Goal: Information Seeking & Learning: Check status

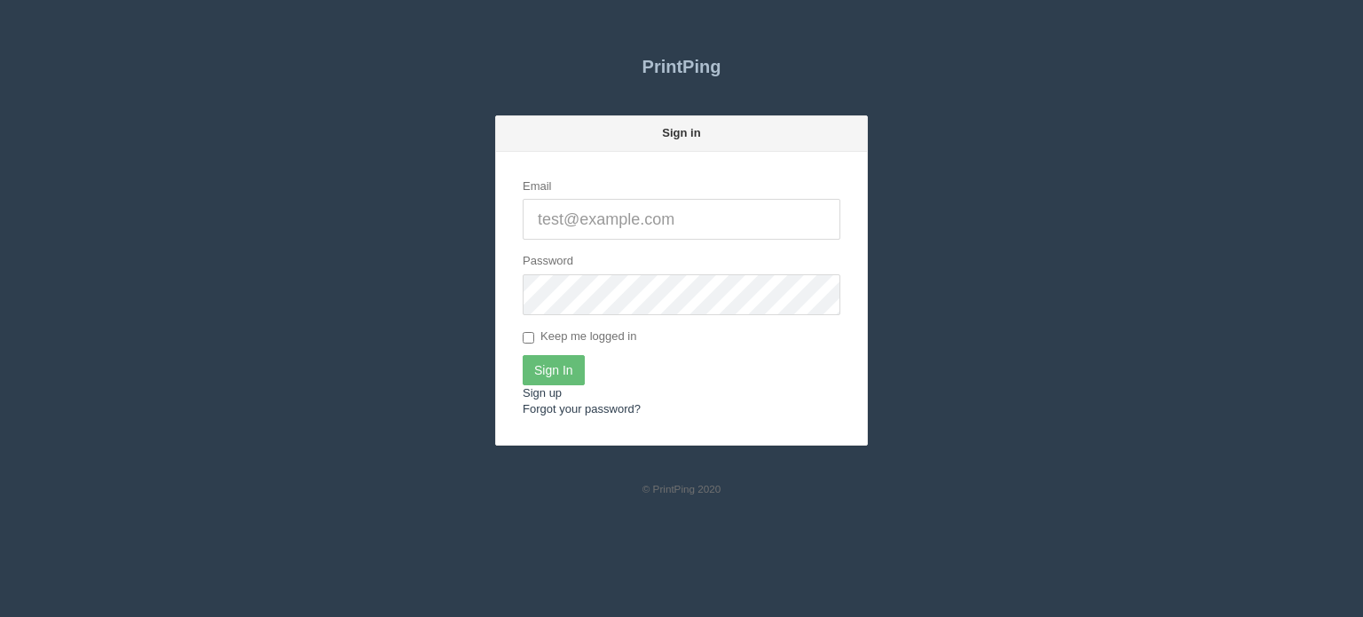
type input "[EMAIL_ADDRESS][DOMAIN_NAME]"
click at [550, 360] on input "Sign In" at bounding box center [554, 370] width 62 height 30
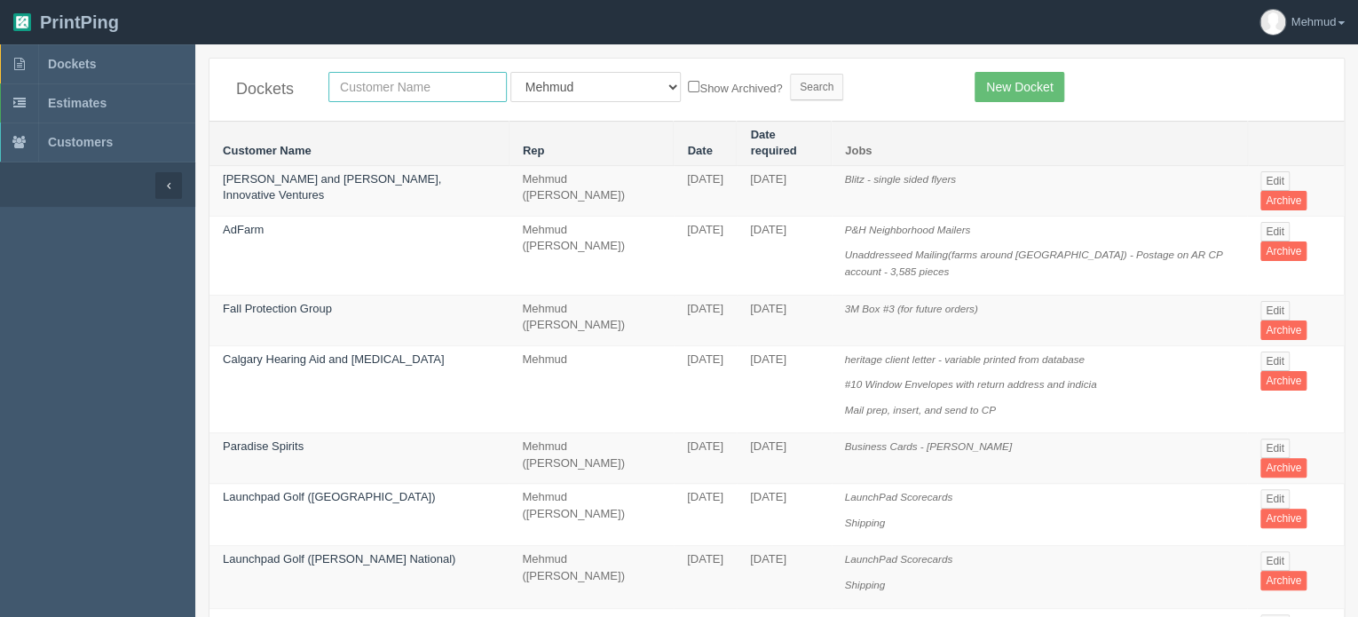
click at [369, 83] on input "text" at bounding box center [417, 87] width 178 height 30
type input "[PERSON_NAME]"
click at [790, 85] on input "Search" at bounding box center [816, 87] width 53 height 27
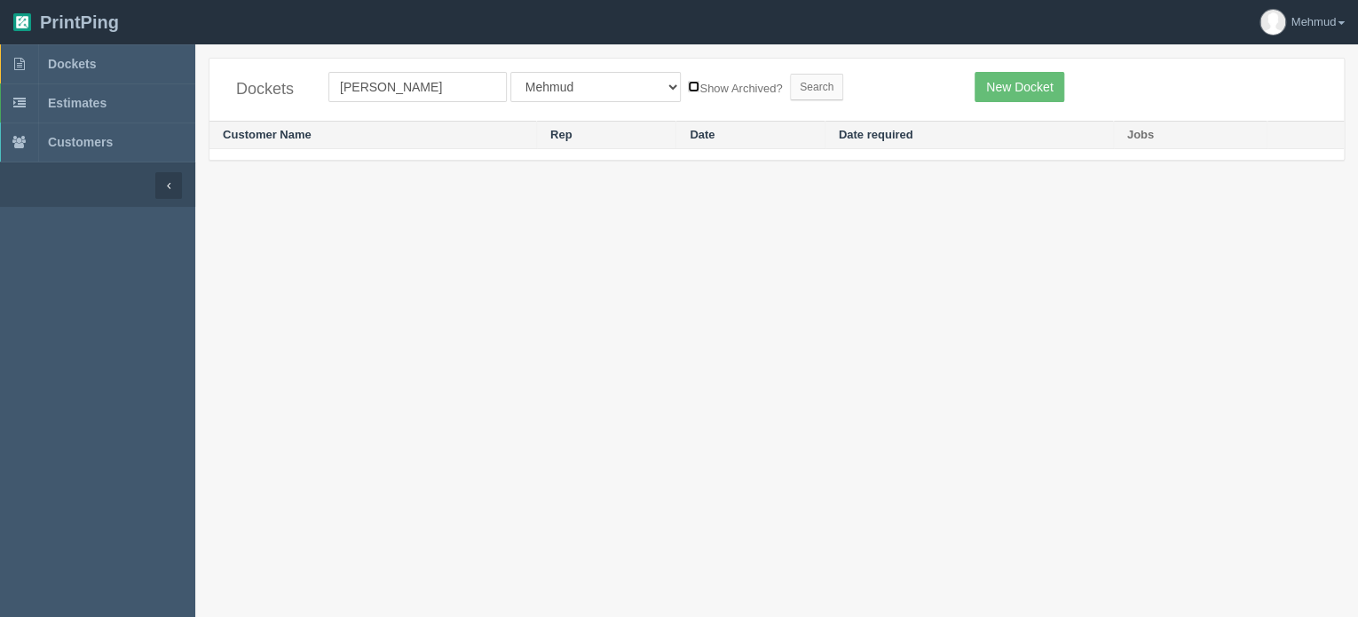
click at [688, 88] on input "Show Archived?" at bounding box center [694, 87] width 12 height 12
checkbox input "true"
click at [790, 84] on input "Search" at bounding box center [816, 87] width 53 height 27
drag, startPoint x: 383, startPoint y: 86, endPoint x: 176, endPoint y: 95, distance: 207.0
click at [176, 95] on section "Dockets Estimates Customers" at bounding box center [679, 352] width 1358 height 617
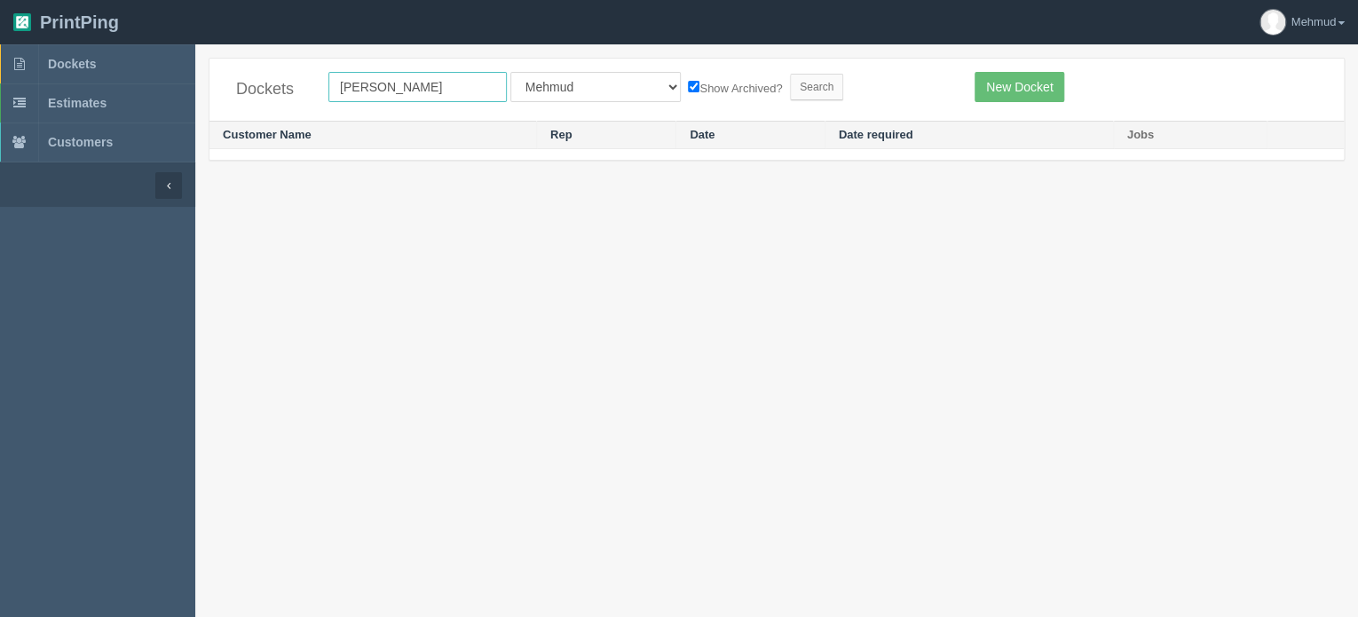
type input "[PERSON_NAME]"
click at [790, 91] on input "Search" at bounding box center [816, 87] width 53 height 27
click at [359, 84] on input "mizner" at bounding box center [417, 87] width 178 height 30
click at [397, 87] on input "[PERSON_NAME]" at bounding box center [417, 87] width 178 height 30
type input "[PERSON_NAME]"
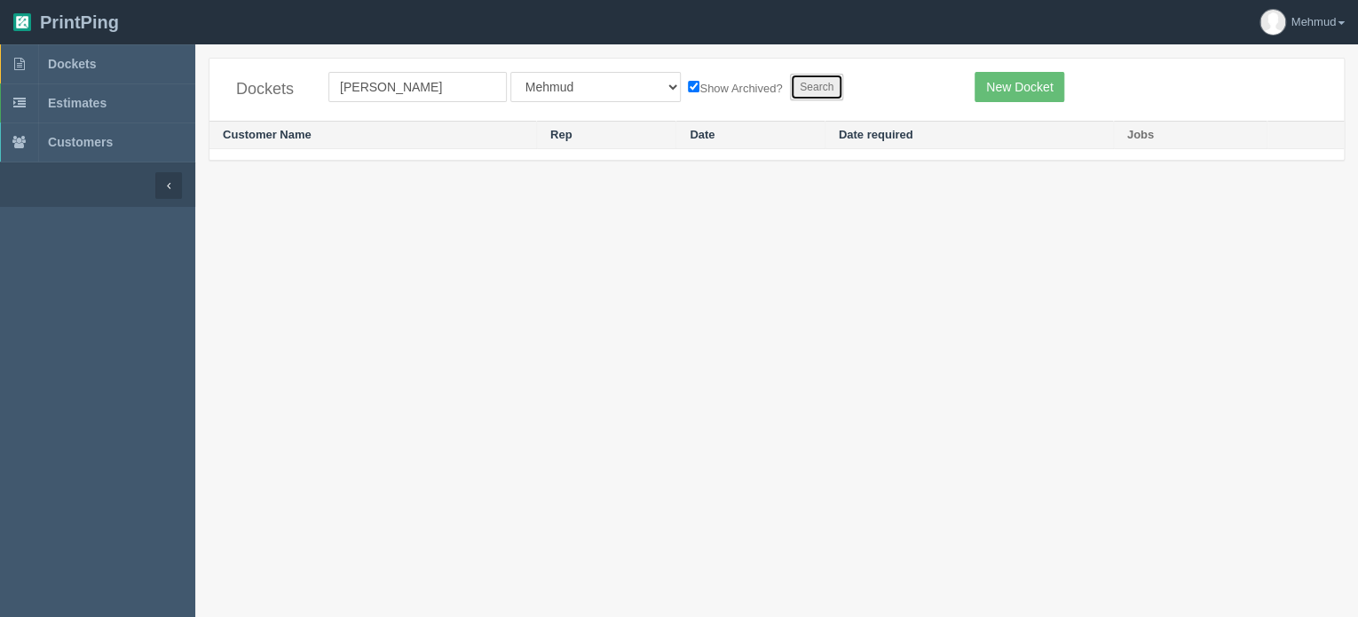
click at [790, 86] on input "Search" at bounding box center [816, 87] width 53 height 27
